Goal: Find specific page/section: Find specific page/section

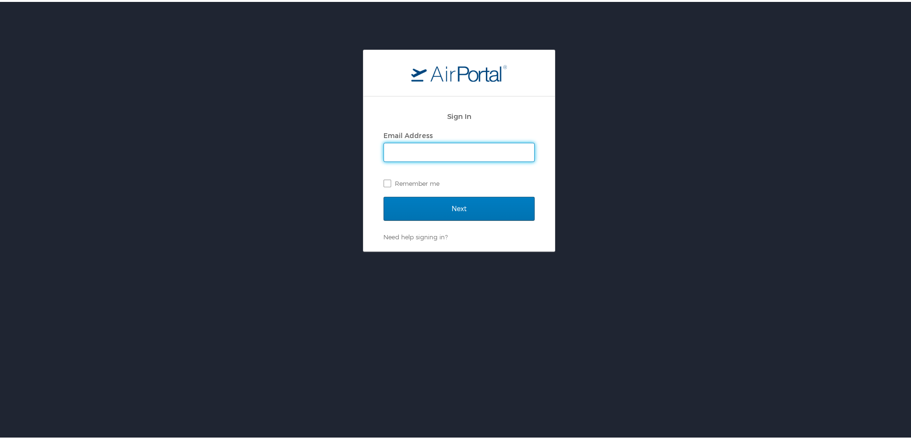
drag, startPoint x: 433, startPoint y: 148, endPoint x: 438, endPoint y: 157, distance: 10.3
click at [433, 148] on input "Email Address" at bounding box center [459, 150] width 150 height 18
type input "[PERSON_NAME][EMAIL_ADDRESS][DOMAIN_NAME]"
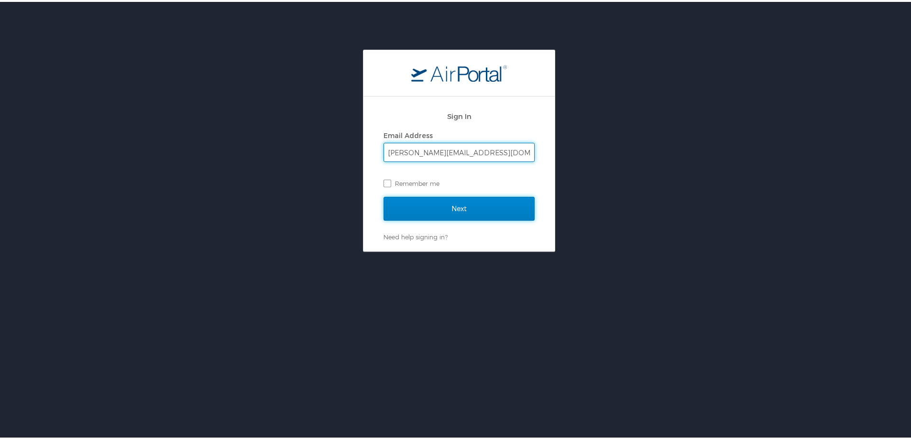
click at [422, 209] on input "Next" at bounding box center [458, 207] width 151 height 24
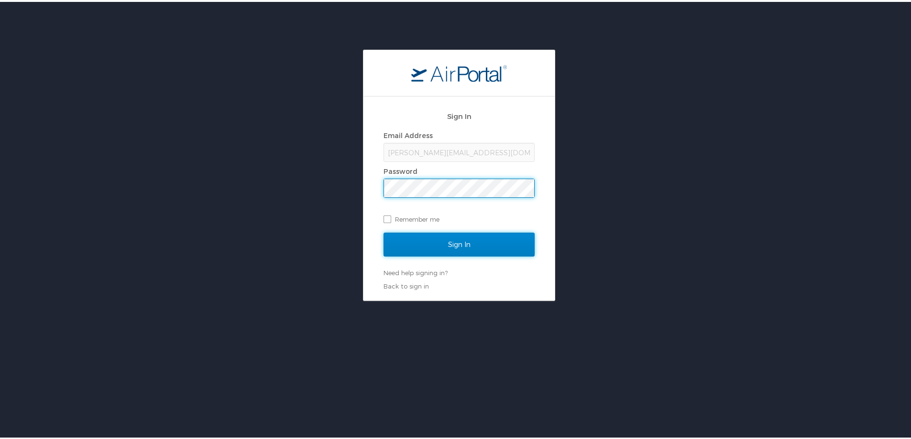
click at [454, 243] on input "Sign In" at bounding box center [458, 243] width 151 height 24
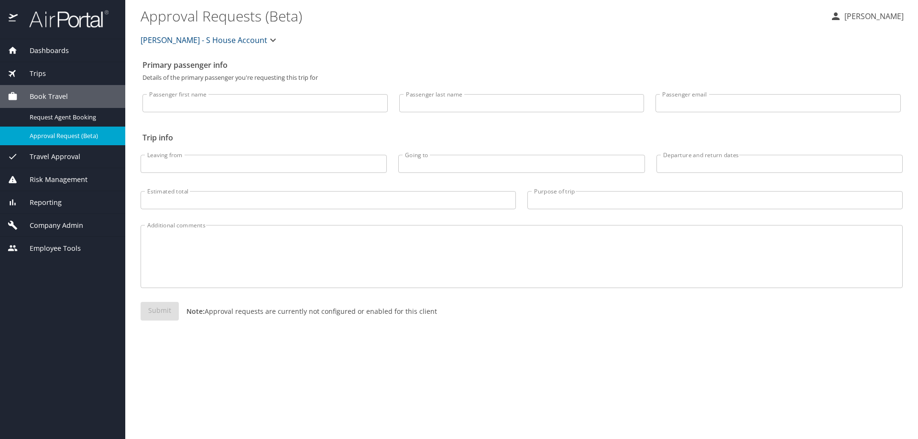
click at [58, 247] on span "Employee Tools" at bounding box center [49, 248] width 63 height 11
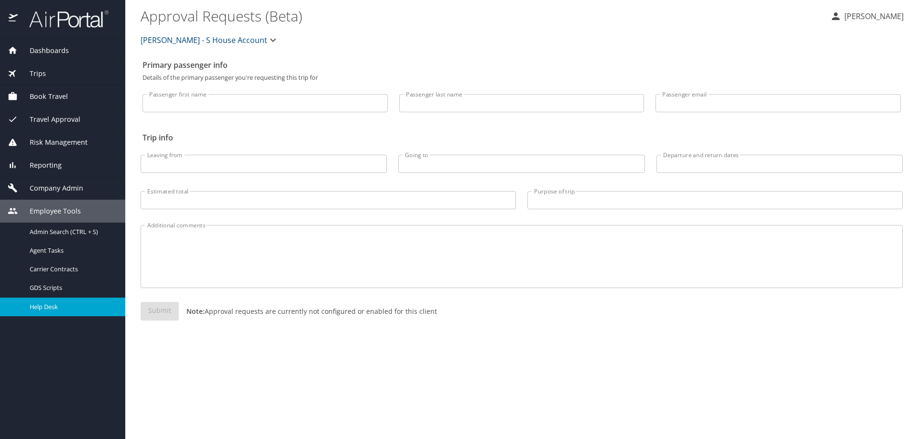
click at [60, 308] on span "Help Desk" at bounding box center [72, 307] width 84 height 9
